Goal: Task Accomplishment & Management: Complete application form

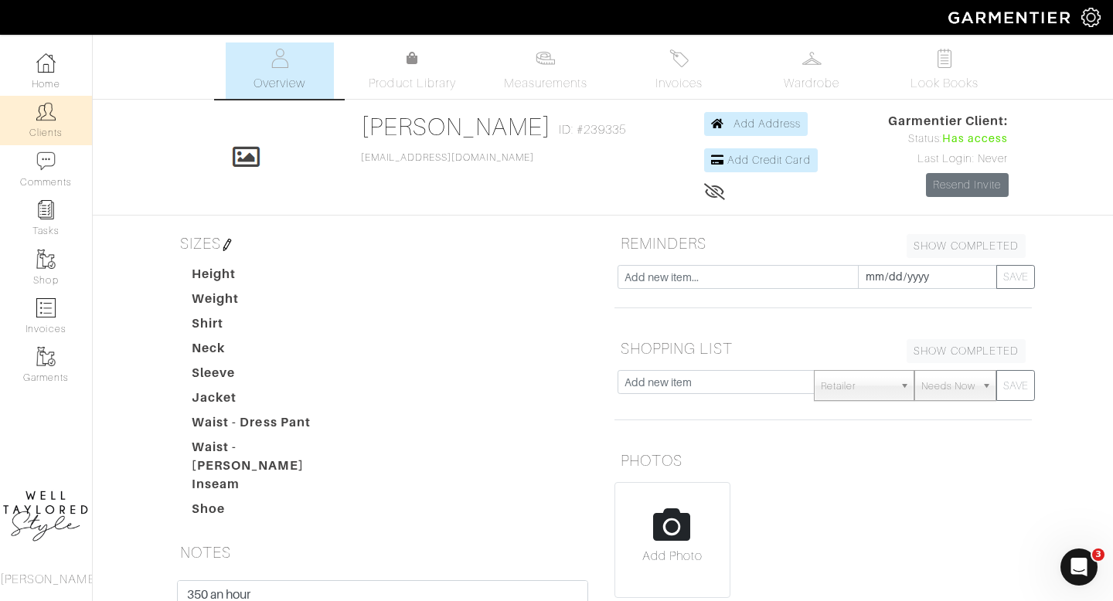
click at [49, 118] on img at bounding box center [45, 111] width 19 height 19
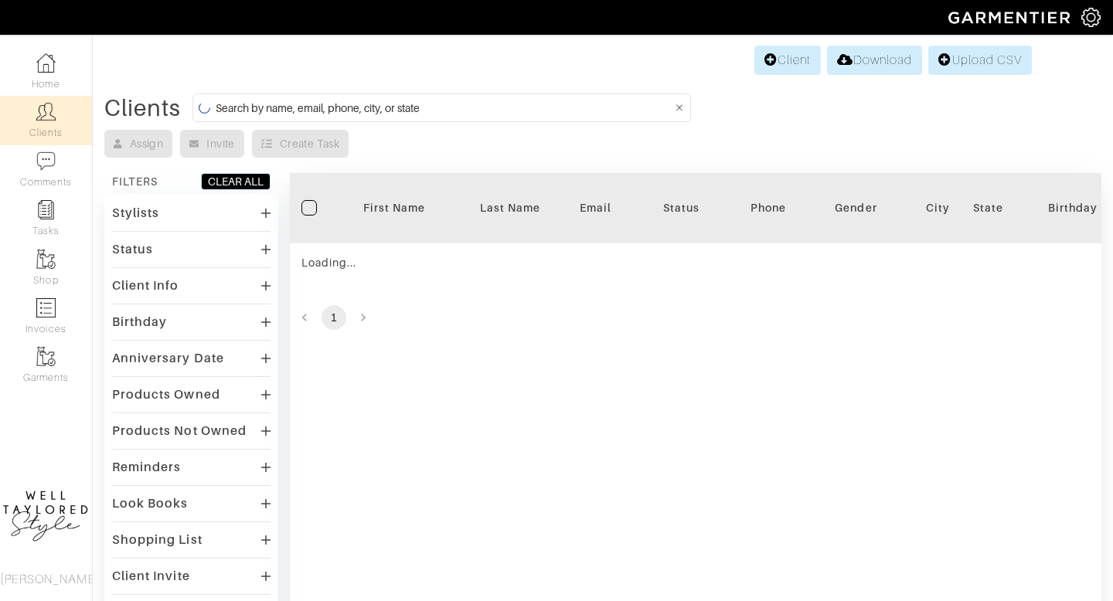
click at [312, 118] on form at bounding box center [441, 108] width 498 height 29
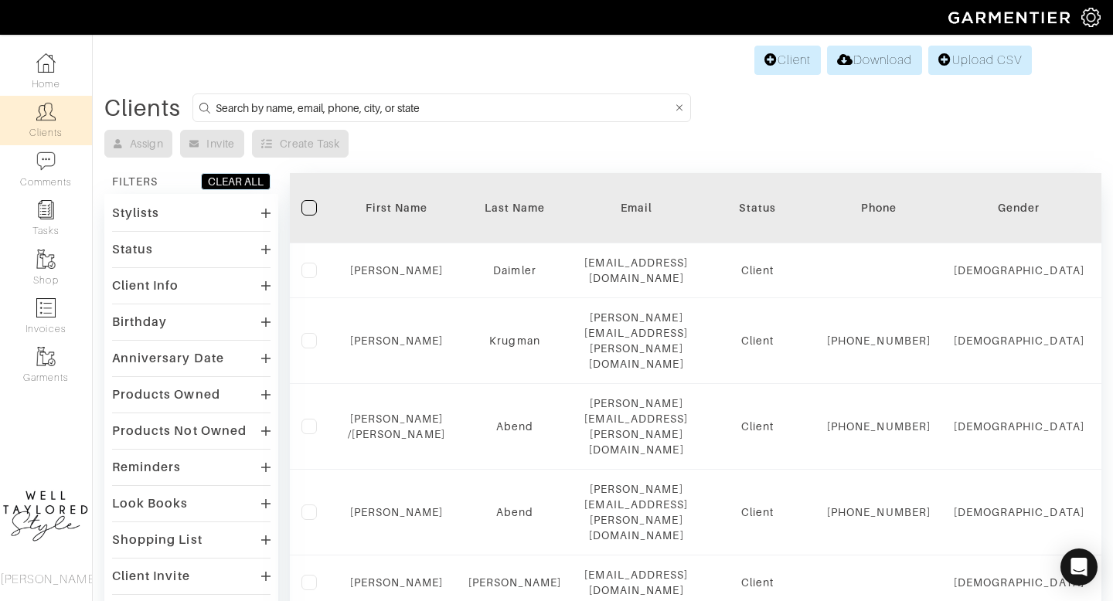
click at [310, 109] on input at bounding box center [444, 107] width 457 height 19
type input "[PERSON_NAME]"
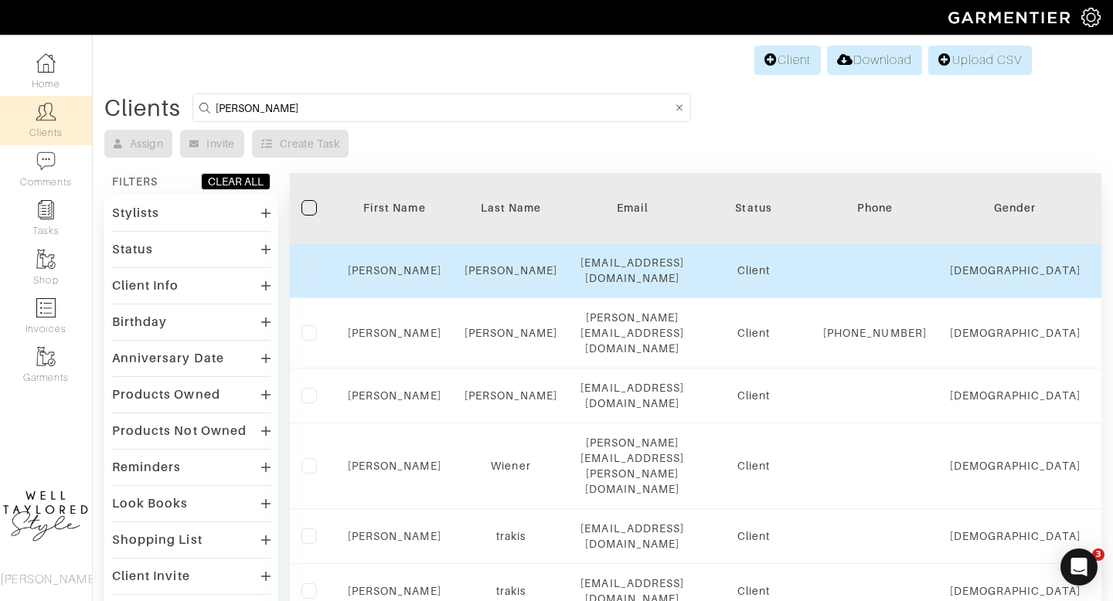
click at [382, 277] on div "[PERSON_NAME]" at bounding box center [395, 270] width 94 height 15
click at [395, 267] on link "[PERSON_NAME]" at bounding box center [395, 270] width 94 height 12
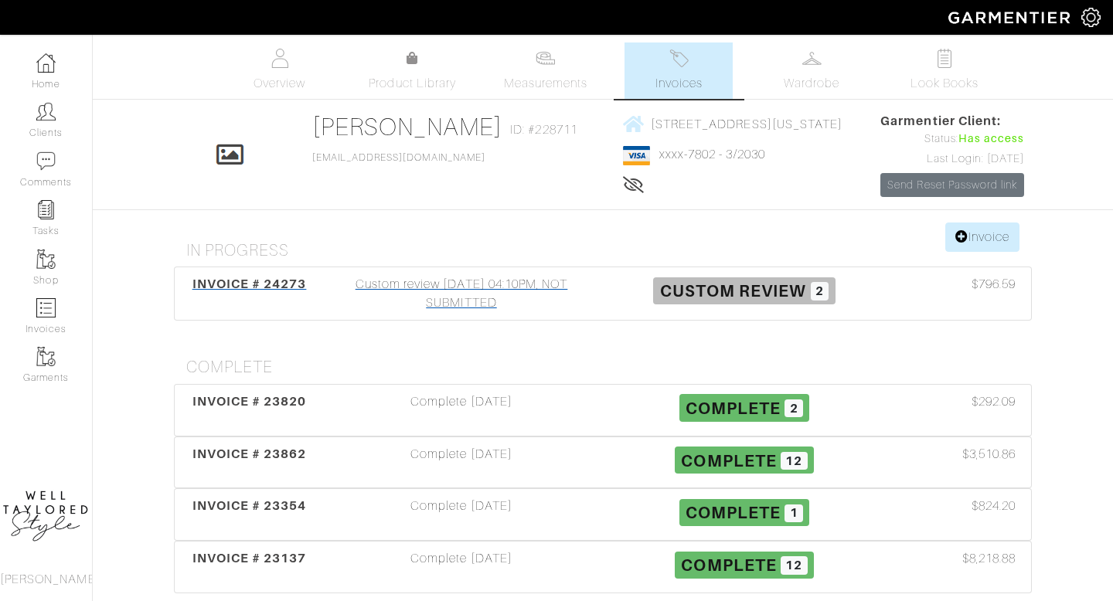
click at [459, 312] on div "Custom review [DATE] 04:10PM, NOT SUBMITTED" at bounding box center [461, 293] width 283 height 37
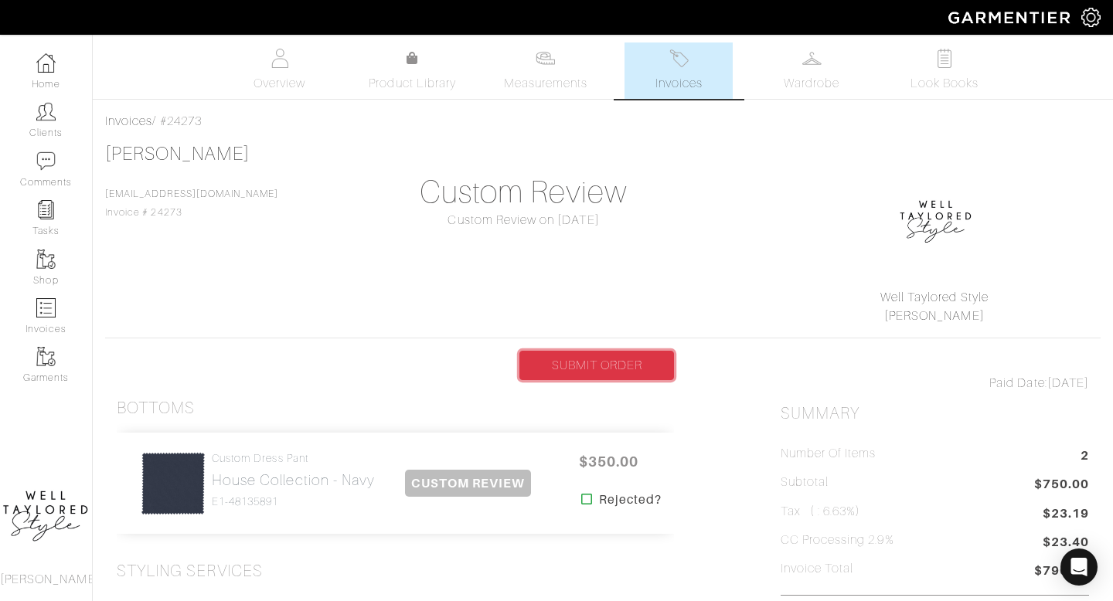
click at [609, 369] on link "SUBMIT ORDER" at bounding box center [596, 365] width 155 height 29
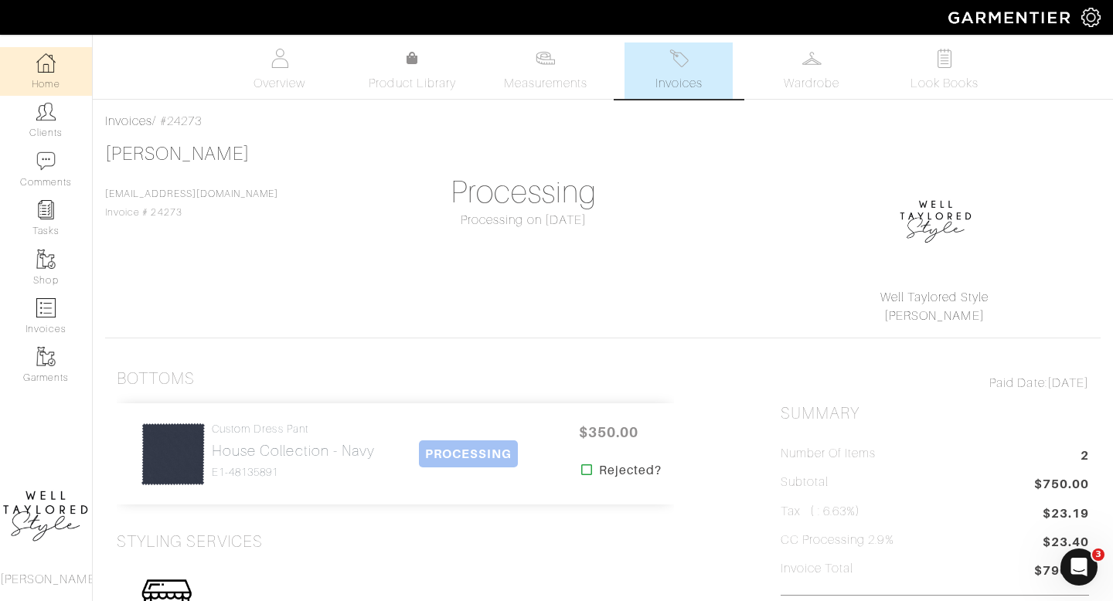
click at [41, 62] on img at bounding box center [45, 62] width 19 height 19
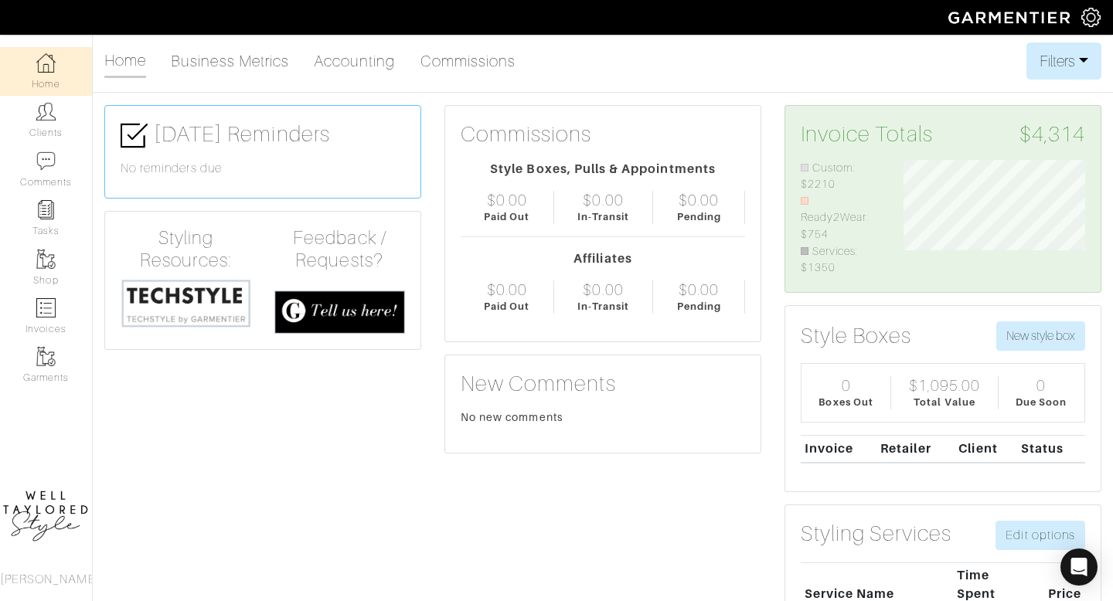
scroll to position [117, 206]
click at [70, 121] on link "Clients" at bounding box center [46, 120] width 92 height 49
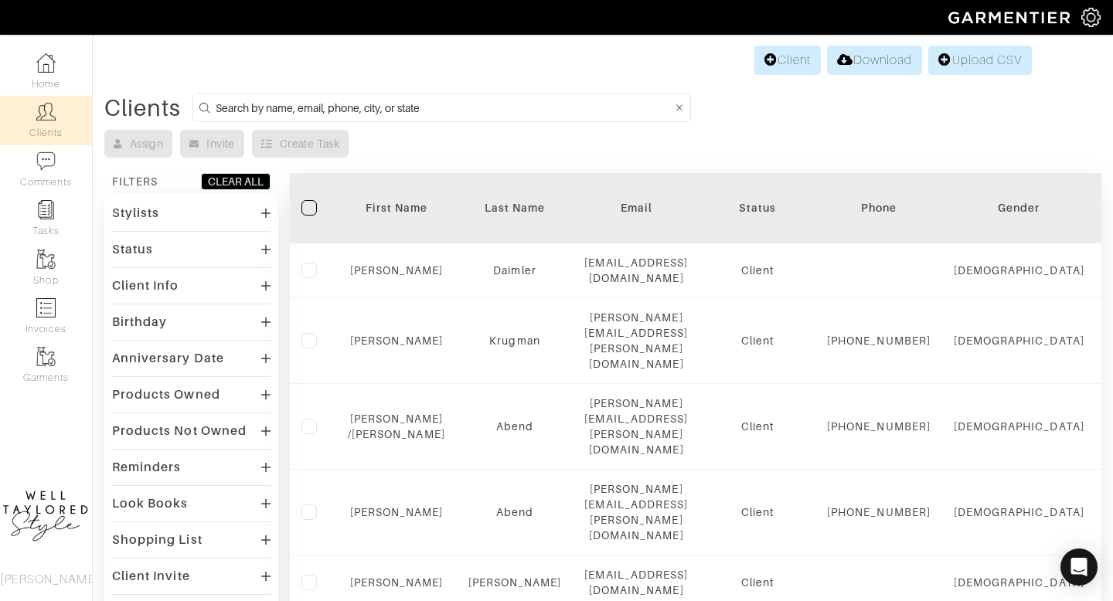
click at [276, 107] on input at bounding box center [444, 107] width 457 height 19
type input "linda"
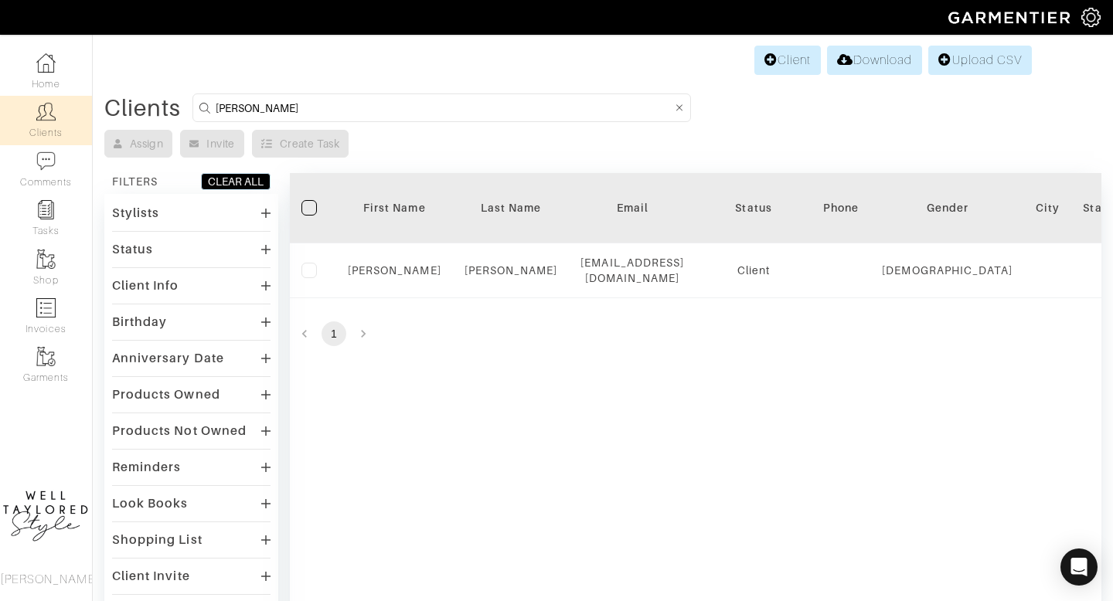
click at [338, 600] on div "Filter First Name Last Name Email Status Phone Gender City State Birthday Anniv…" at bounding box center [695, 457] width 811 height 568
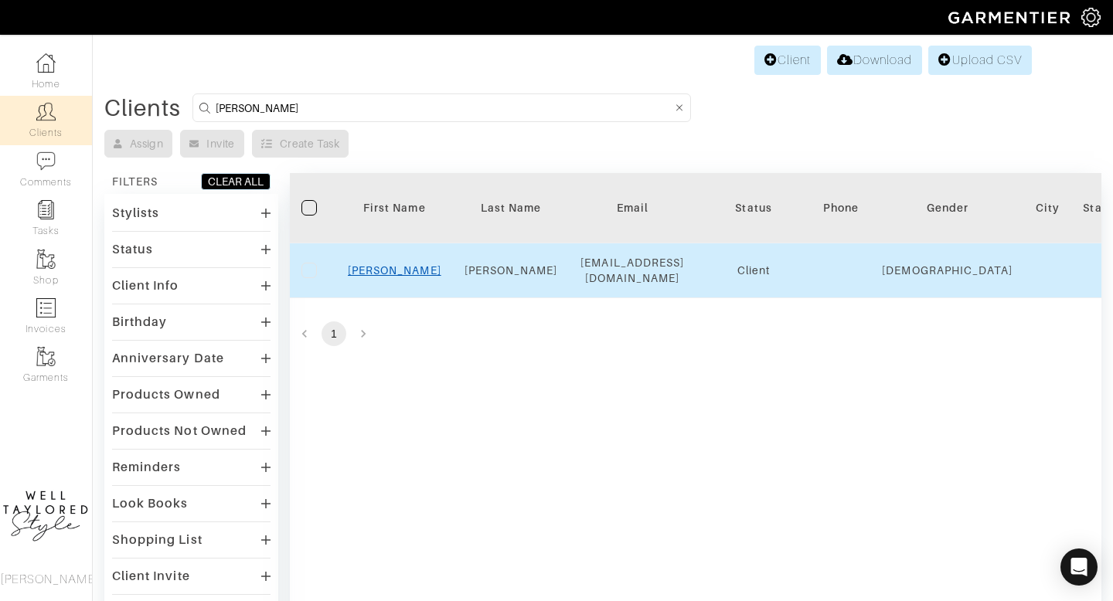
click at [403, 267] on link "LINDA" at bounding box center [395, 270] width 94 height 12
